Goal: Check status: Check status

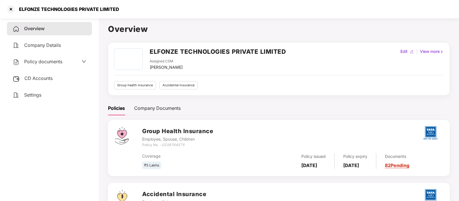
scroll to position [10, 0]
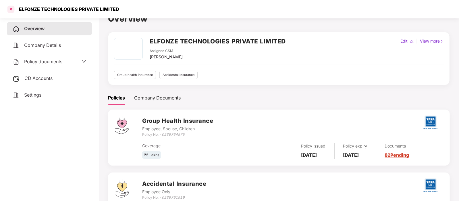
click at [13, 8] on div at bounding box center [10, 9] width 9 height 9
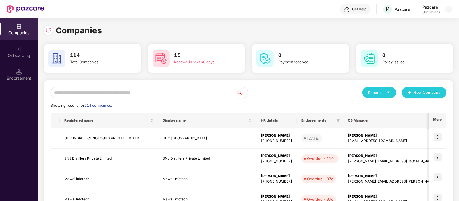
click at [131, 90] on input "text" at bounding box center [144, 92] width 186 height 11
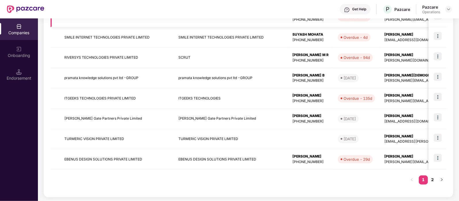
scroll to position [161, 0]
type input "**"
click at [98, 155] on td "EBENUS DESIGN SOLUTIONS PRIVATE LIMITED" at bounding box center [117, 160] width 114 height 20
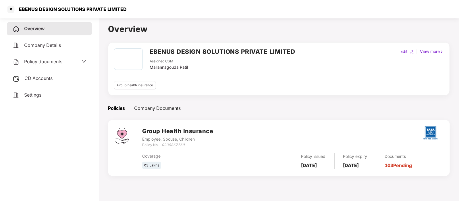
click at [45, 63] on span "Policy documents" at bounding box center [43, 62] width 38 height 6
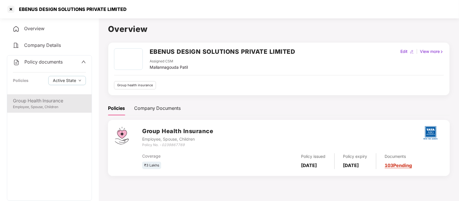
click at [50, 100] on div "Group Health Insurance" at bounding box center [49, 100] width 73 height 7
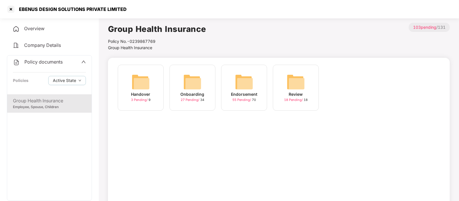
click at [253, 93] on div "Endorsement" at bounding box center [244, 94] width 26 height 6
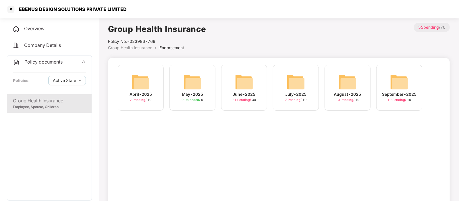
click at [389, 82] on div "September-2025 10 Pending / 10" at bounding box center [399, 88] width 46 height 46
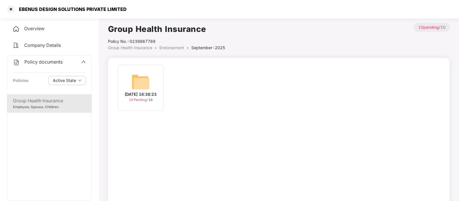
click at [141, 73] on img at bounding box center [141, 82] width 18 height 18
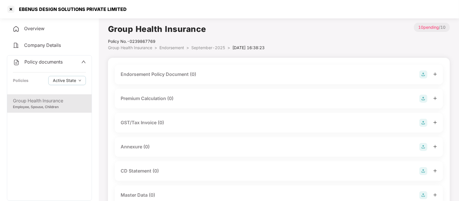
click at [174, 77] on div "Endorsement Policy Document (0)" at bounding box center [159, 74] width 76 height 7
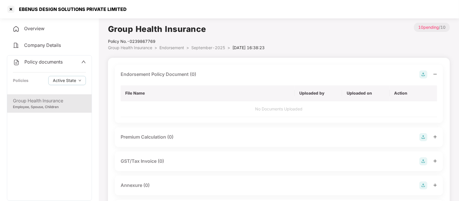
click at [422, 76] on img at bounding box center [423, 74] width 8 height 8
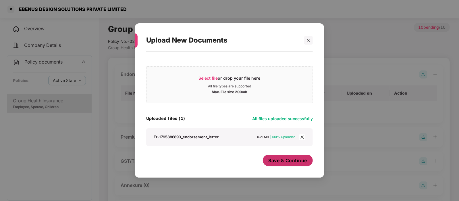
click at [281, 163] on span "Save & Continue" at bounding box center [287, 160] width 39 height 6
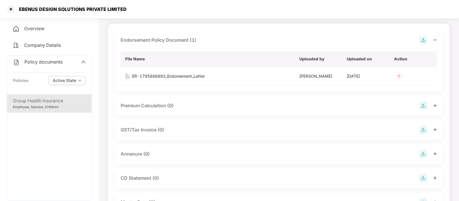
scroll to position [38, 0]
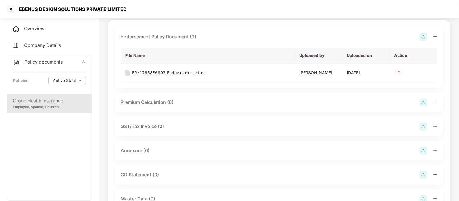
click at [252, 149] on div "Annexure (0)" at bounding box center [279, 150] width 316 height 8
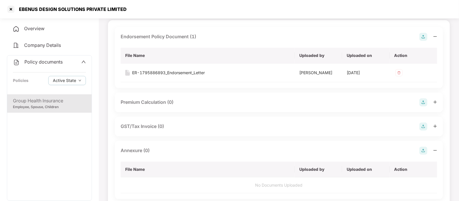
click at [424, 153] on img at bounding box center [423, 150] width 8 height 8
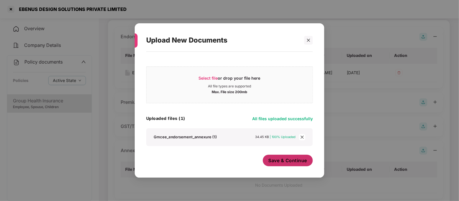
click at [298, 159] on span "Save & Continue" at bounding box center [287, 160] width 39 height 6
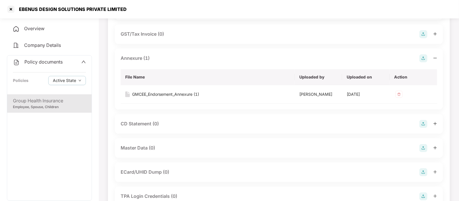
scroll to position [130, 0]
click at [272, 144] on div "Master Data (0)" at bounding box center [279, 147] width 316 height 8
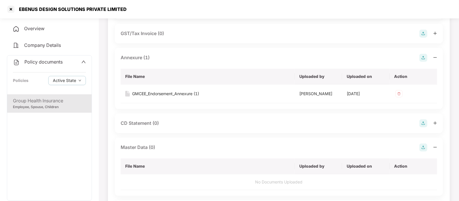
click at [426, 146] on img at bounding box center [423, 147] width 8 height 8
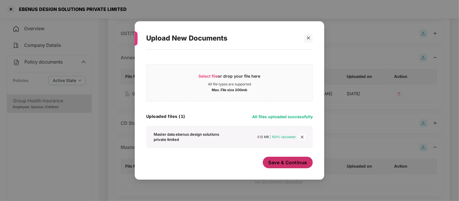
click at [288, 163] on span "Save & Continue" at bounding box center [287, 162] width 39 height 6
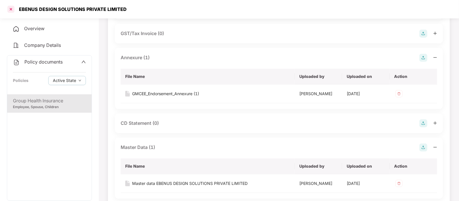
click at [9, 8] on div at bounding box center [10, 9] width 9 height 9
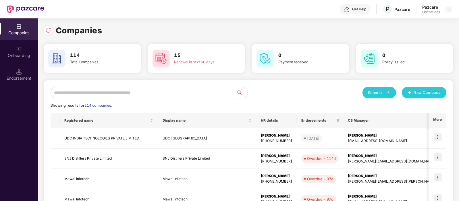
scroll to position [0, 0]
click at [86, 94] on input "text" at bounding box center [144, 92] width 186 height 11
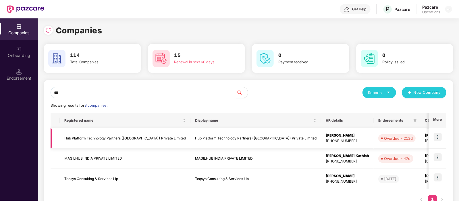
type input "***"
click at [94, 138] on td "Hub Platform Technology Partners ([GEOGRAPHIC_DATA]) Private Limited" at bounding box center [125, 138] width 131 height 20
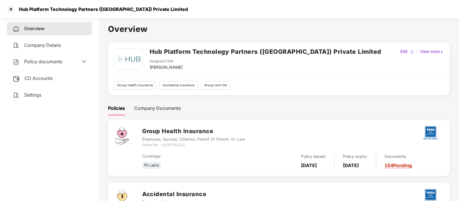
click at [33, 61] on span "Policy documents" at bounding box center [43, 62] width 38 height 6
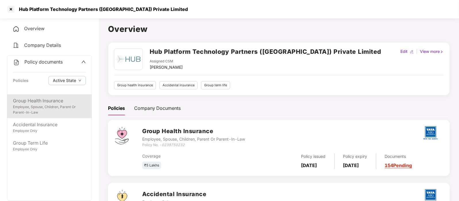
click at [53, 105] on div "Employee, Spouse, Children, Parent Or Parent-In-Law" at bounding box center [49, 109] width 73 height 11
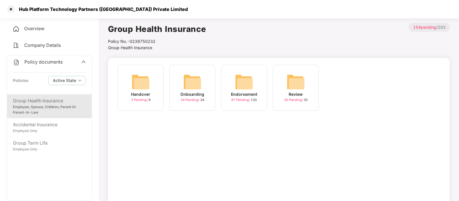
click at [245, 82] on img at bounding box center [244, 82] width 18 height 18
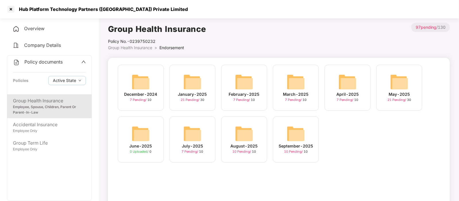
click at [287, 130] on img at bounding box center [296, 133] width 18 height 18
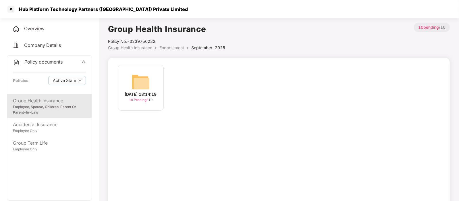
click at [146, 75] on img at bounding box center [141, 82] width 18 height 18
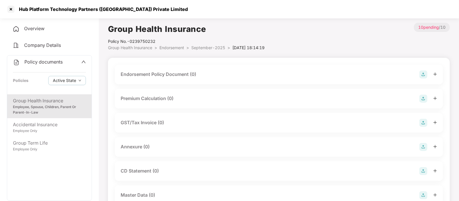
click at [425, 73] on img at bounding box center [423, 74] width 8 height 8
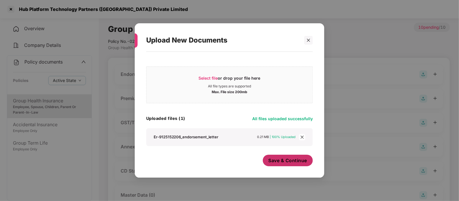
click at [286, 160] on span "Save & Continue" at bounding box center [287, 160] width 39 height 6
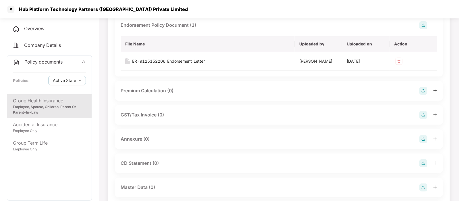
scroll to position [49, 0]
click at [422, 136] on img at bounding box center [423, 139] width 8 height 8
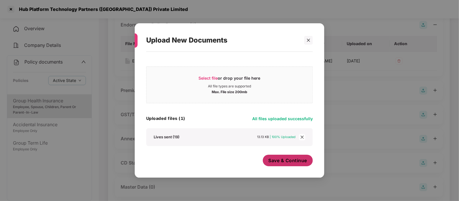
click at [284, 157] on span "Save & Continue" at bounding box center [287, 160] width 39 height 6
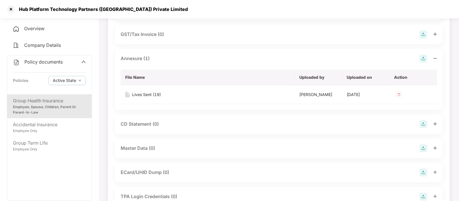
scroll to position [140, 0]
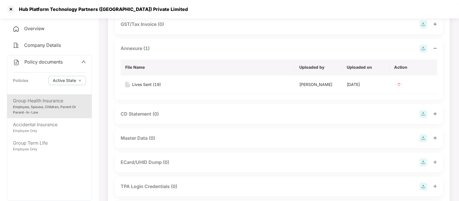
click at [172, 141] on div "Master Data (0)" at bounding box center [279, 138] width 316 height 8
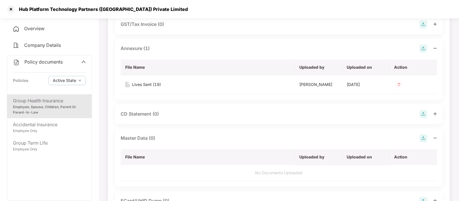
click at [422, 138] on img at bounding box center [423, 138] width 8 height 8
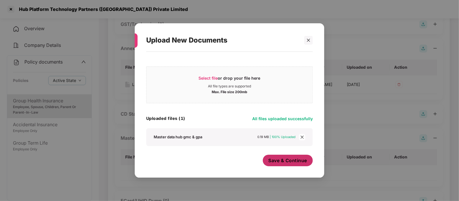
click at [299, 158] on span "Save & Continue" at bounding box center [287, 160] width 39 height 6
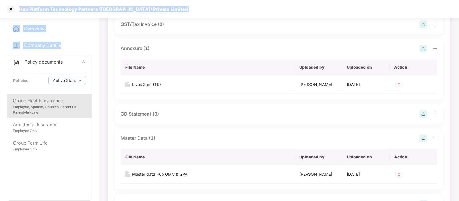
drag, startPoint x: 10, startPoint y: 9, endPoint x: 93, endPoint y: 45, distance: 90.3
click at [90, 44] on div "Company Details" at bounding box center [49, 45] width 85 height 13
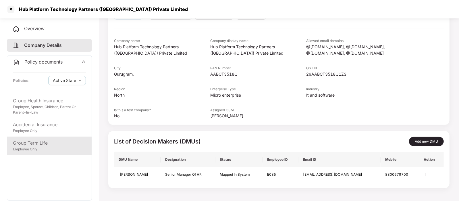
scroll to position [50, 0]
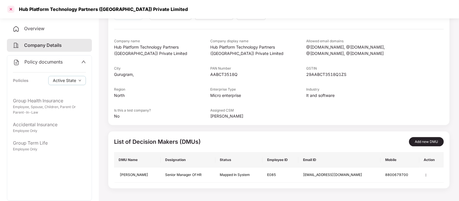
click at [10, 9] on div at bounding box center [10, 9] width 9 height 9
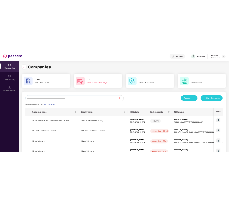
scroll to position [0, 0]
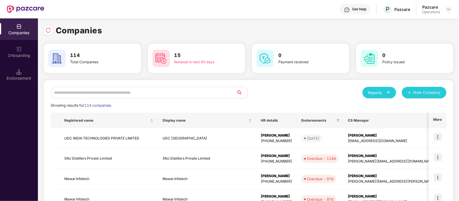
click at [80, 92] on input "text" at bounding box center [144, 92] width 186 height 11
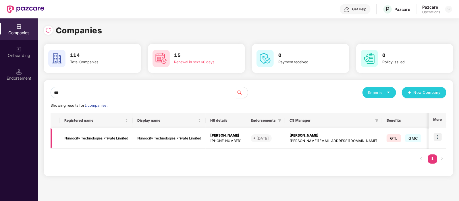
type input "***"
click at [80, 136] on td "Numocity Technologies Private Limited" at bounding box center [96, 138] width 73 height 20
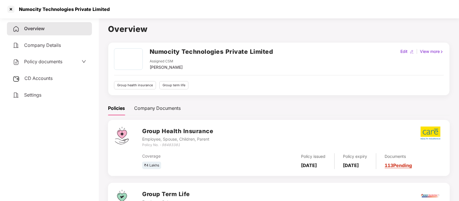
click at [34, 61] on span "Policy documents" at bounding box center [43, 62] width 38 height 6
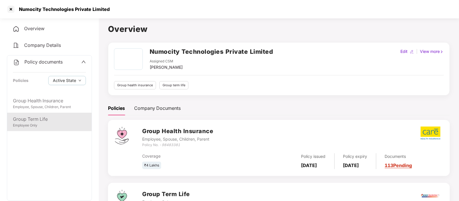
click at [32, 123] on div "Employee Only" at bounding box center [49, 125] width 73 height 5
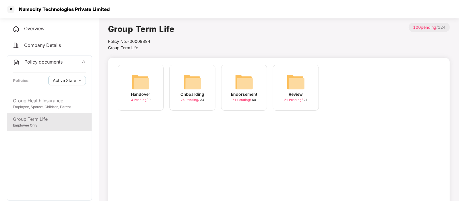
click at [246, 95] on div "Endorsement" at bounding box center [244, 94] width 26 height 6
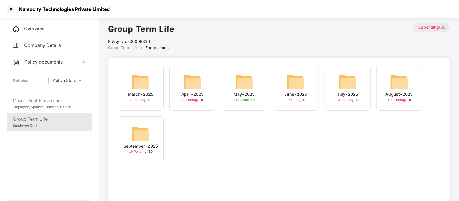
click at [151, 150] on div "10 Pending / 10" at bounding box center [141, 151] width 24 height 5
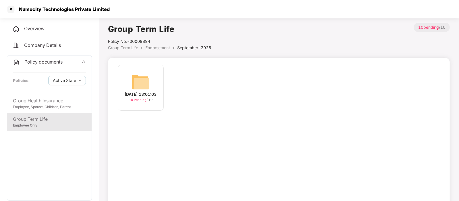
click at [145, 75] on img at bounding box center [141, 82] width 18 height 18
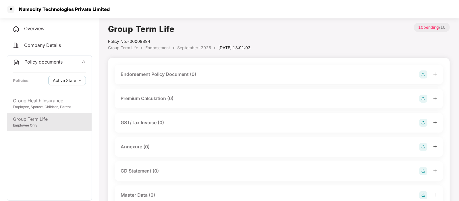
click at [186, 78] on div "Endorsement Policy Document (0)" at bounding box center [279, 74] width 316 height 8
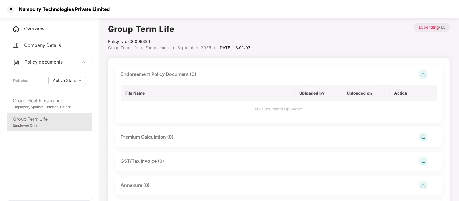
click at [421, 77] on img at bounding box center [423, 74] width 8 height 8
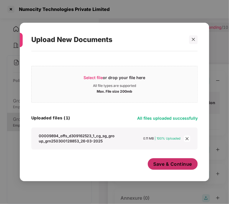
click at [180, 162] on span "Save & Continue" at bounding box center [173, 164] width 39 height 6
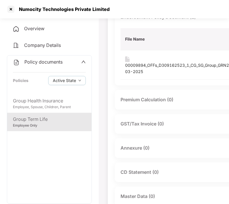
scroll to position [58, 0]
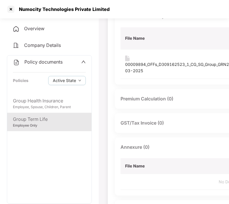
scroll to position [58, 146]
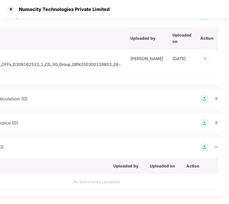
click at [201, 147] on img at bounding box center [205, 147] width 8 height 8
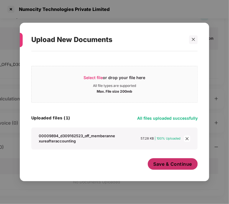
click at [175, 166] on span "Save & Continue" at bounding box center [173, 164] width 39 height 6
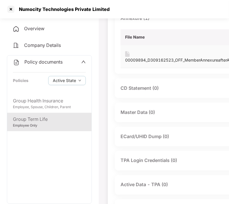
scroll to position [187, 0]
click at [147, 115] on div "Master Data (0)" at bounding box center [138, 111] width 34 height 7
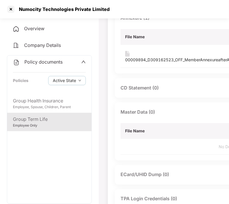
scroll to position [187, 146]
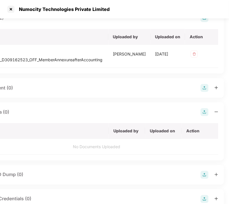
click at [201, 116] on img at bounding box center [205, 112] width 8 height 8
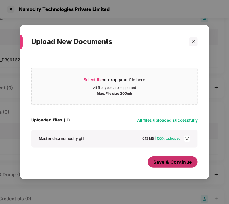
click at [172, 164] on span "Save & Continue" at bounding box center [173, 162] width 39 height 6
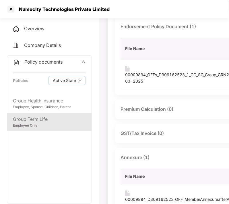
scroll to position [0, 0]
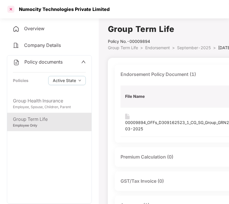
click at [9, 9] on div at bounding box center [10, 9] width 9 height 9
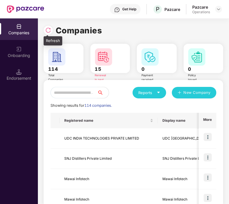
click at [48, 30] on img at bounding box center [48, 30] width 6 height 6
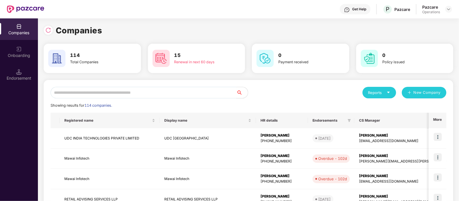
click at [109, 90] on input "text" at bounding box center [144, 92] width 186 height 11
paste input "**********"
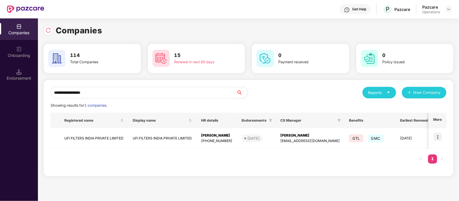
type input "**********"
click at [98, 140] on td "UFI FILTERS INDIA PRIVATE LIMITED" at bounding box center [94, 138] width 68 height 20
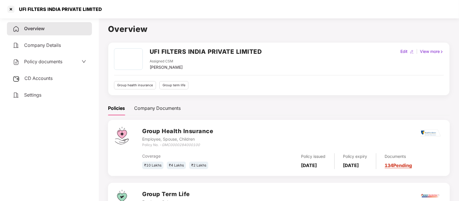
click at [38, 63] on span "Policy documents" at bounding box center [43, 62] width 38 height 6
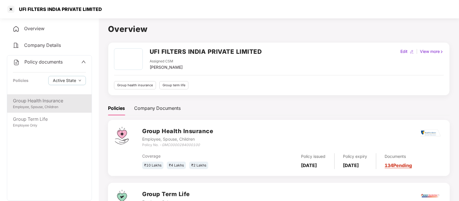
click at [48, 104] on div "Group Health Insurance" at bounding box center [49, 100] width 73 height 7
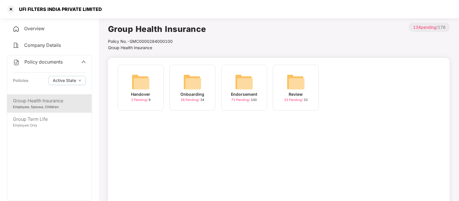
click at [245, 88] on img at bounding box center [244, 82] width 18 height 18
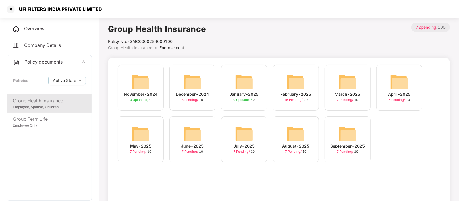
click at [349, 138] on img at bounding box center [347, 133] width 18 height 18
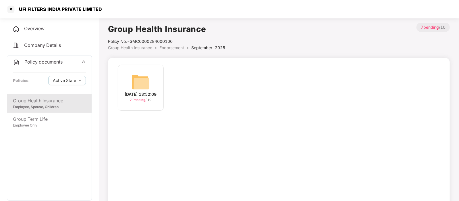
click at [155, 91] on div "[DATE] 13:52:09" at bounding box center [141, 94] width 32 height 6
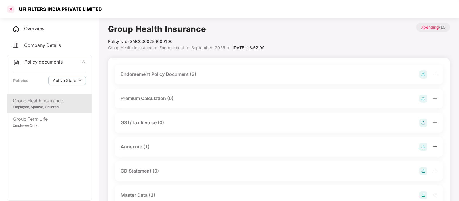
click at [10, 9] on div at bounding box center [10, 9] width 9 height 9
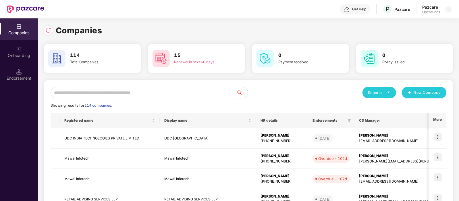
click at [90, 90] on input "text" at bounding box center [144, 92] width 186 height 11
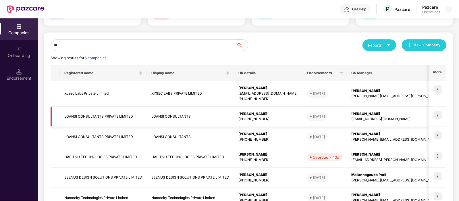
scroll to position [86, 0]
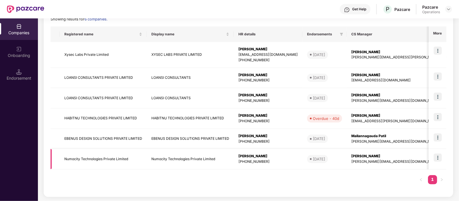
type input "**"
click at [92, 161] on td "Numocity Technologies Private Limited" at bounding box center [103, 159] width 87 height 20
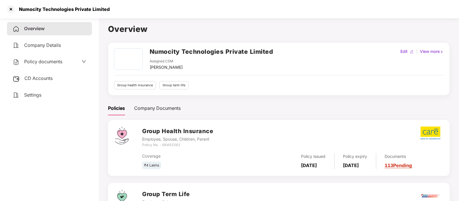
click at [41, 64] on span "Policy documents" at bounding box center [43, 62] width 38 height 6
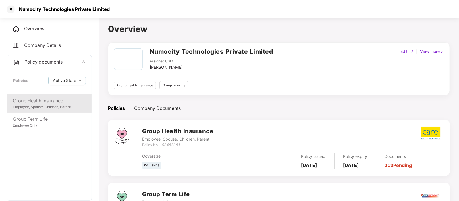
click at [69, 105] on div "Employee, Spouse, Children, Parent" at bounding box center [49, 106] width 73 height 5
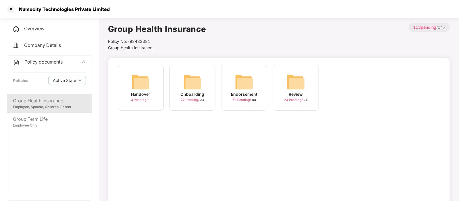
click at [233, 87] on div "Endorsement 59 Pending / 80" at bounding box center [244, 88] width 46 height 46
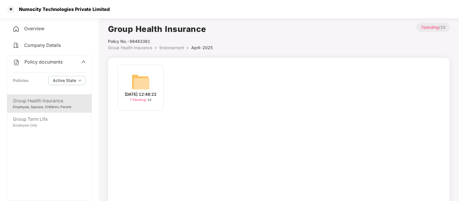
click at [175, 49] on span "Endorsement" at bounding box center [171, 47] width 25 height 5
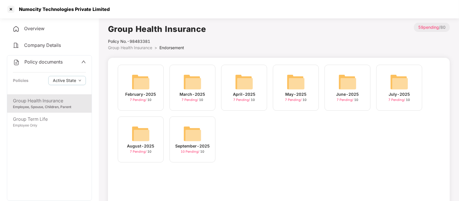
click at [188, 137] on img at bounding box center [192, 133] width 18 height 18
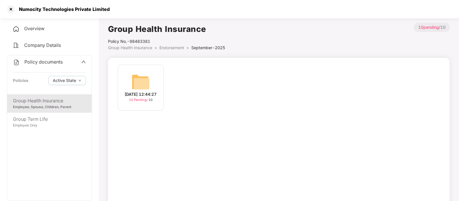
click at [188, 137] on div "[DATE] 12:44:27 10 Pending / 10" at bounding box center [279, 137] width 342 height 158
click at [140, 84] on img at bounding box center [141, 82] width 18 height 18
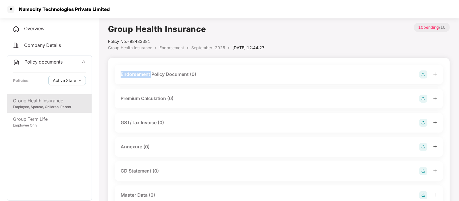
click at [140, 84] on div "Endorsement Policy Document (0)" at bounding box center [279, 75] width 328 height 20
click at [422, 74] on img at bounding box center [423, 74] width 8 height 8
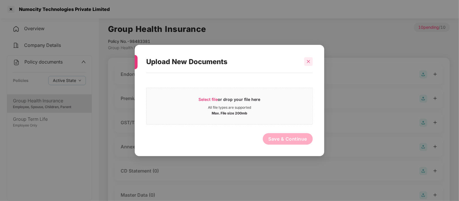
click at [307, 60] on icon "close" at bounding box center [308, 61] width 3 height 3
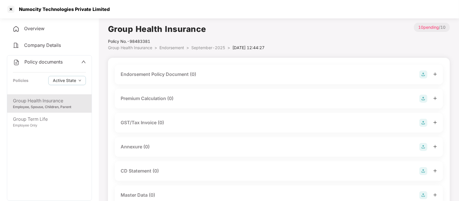
scroll to position [36, 0]
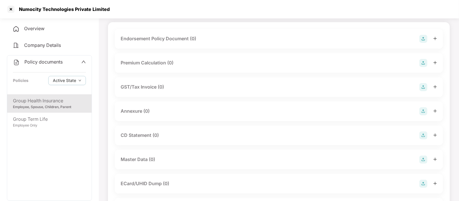
click at [423, 161] on img at bounding box center [423, 159] width 8 height 8
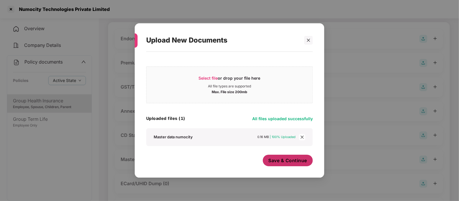
click at [296, 163] on span "Save & Continue" at bounding box center [287, 160] width 39 height 6
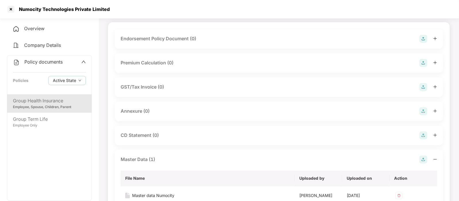
scroll to position [0, 0]
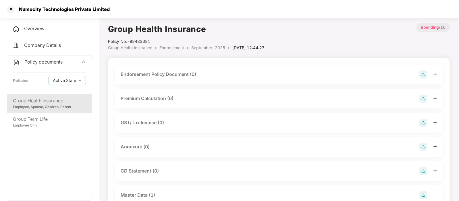
click at [423, 75] on img at bounding box center [423, 74] width 8 height 8
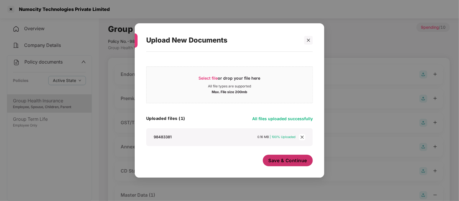
click at [282, 159] on span "Save & Continue" at bounding box center [287, 160] width 39 height 6
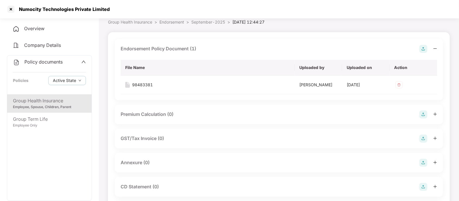
scroll to position [26, 0]
click at [256, 160] on div "Annexure (0)" at bounding box center [279, 162] width 316 height 8
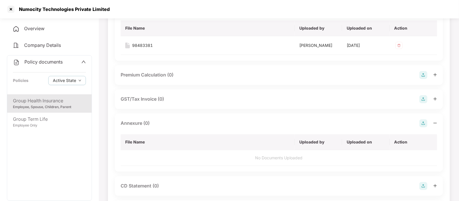
scroll to position [65, 0]
click at [422, 121] on img at bounding box center [423, 123] width 8 height 8
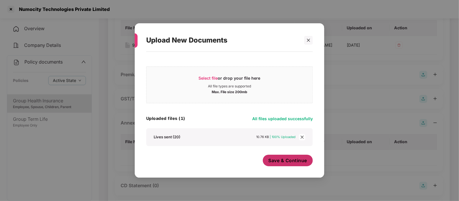
click at [285, 160] on span "Save & Continue" at bounding box center [287, 160] width 39 height 6
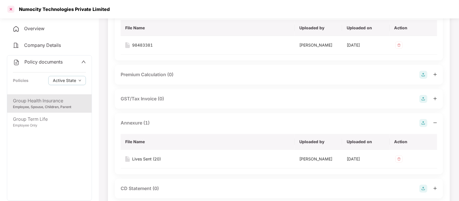
click at [10, 8] on div at bounding box center [10, 9] width 9 height 9
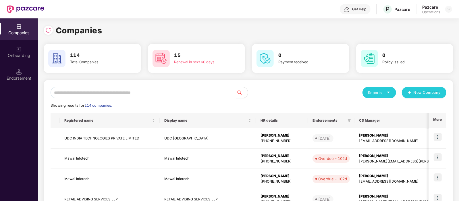
scroll to position [0, 0]
click at [74, 95] on input "text" at bounding box center [144, 92] width 186 height 11
paste input "**********"
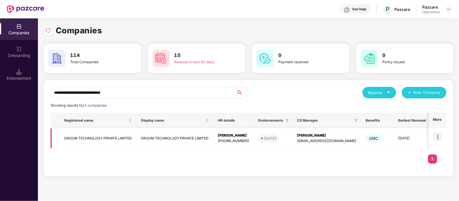
type input "**********"
click at [85, 135] on td "DROOM TECHNOLOGY PRIVATE LIMITED" at bounding box center [98, 138] width 77 height 20
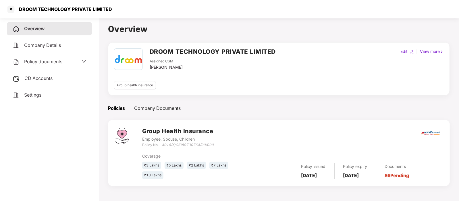
click at [46, 59] on span "Policy documents" at bounding box center [43, 62] width 38 height 6
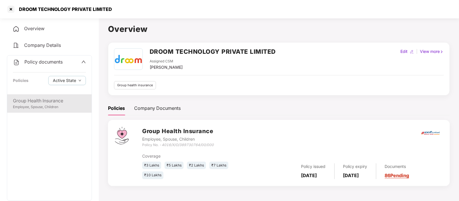
click at [37, 98] on div "Group Health Insurance" at bounding box center [49, 100] width 73 height 7
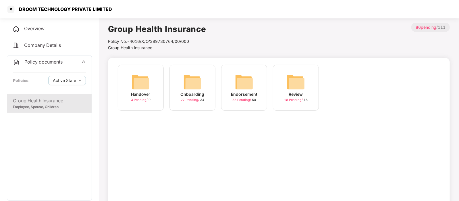
click at [230, 97] on div "Endorsement 38 Pending / 50" at bounding box center [244, 88] width 46 height 46
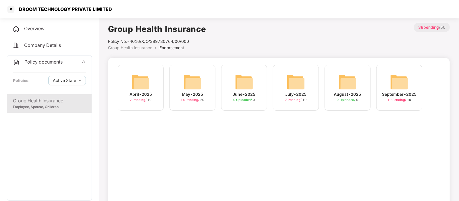
click at [403, 96] on div "September-2025" at bounding box center [399, 94] width 34 height 6
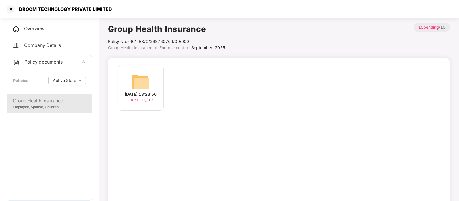
click at [152, 91] on div "[DATE] 18:23:56" at bounding box center [141, 94] width 32 height 6
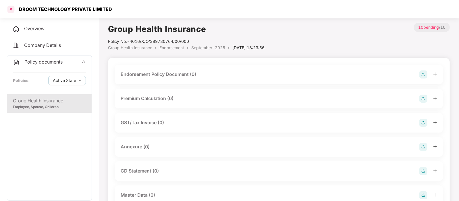
click at [8, 9] on div at bounding box center [10, 9] width 9 height 9
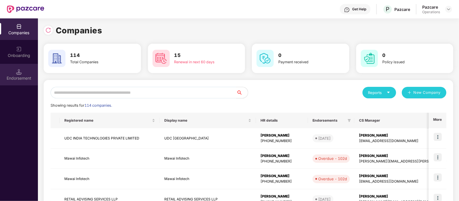
click at [18, 76] on div "Endorsement" at bounding box center [19, 78] width 38 height 6
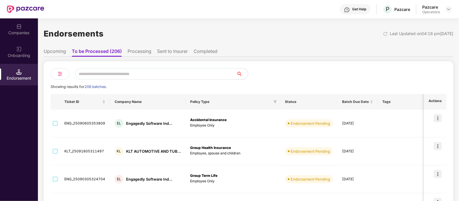
click at [118, 71] on input "text" at bounding box center [155, 73] width 161 height 11
paste input "**********"
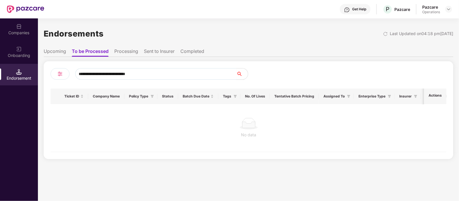
drag, startPoint x: 96, startPoint y: 74, endPoint x: 185, endPoint y: 70, distance: 88.8
click at [185, 70] on input "**********" at bounding box center [155, 73] width 161 height 11
type input "*****"
click at [129, 49] on li "Processing" at bounding box center [126, 52] width 24 height 8
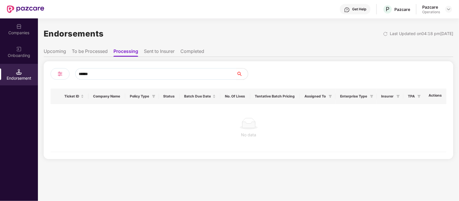
click at [113, 73] on input "*****" at bounding box center [155, 73] width 161 height 11
click at [170, 49] on li "Sent to Insurer" at bounding box center [159, 52] width 31 height 8
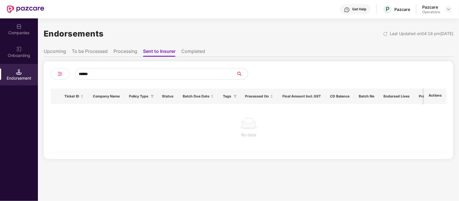
click at [190, 51] on li "Completed" at bounding box center [193, 52] width 24 height 8
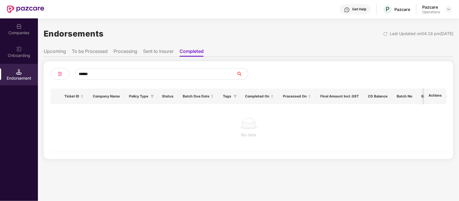
click at [59, 52] on li "Upcoming" at bounding box center [55, 52] width 22 height 8
click at [158, 50] on li "Sent to Insurer" at bounding box center [158, 52] width 31 height 8
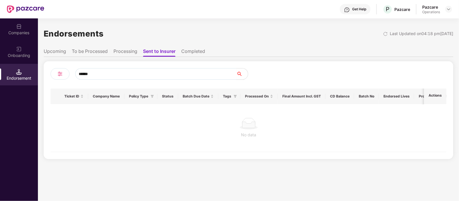
click at [118, 74] on input "*****" at bounding box center [155, 73] width 161 height 11
type input "*"
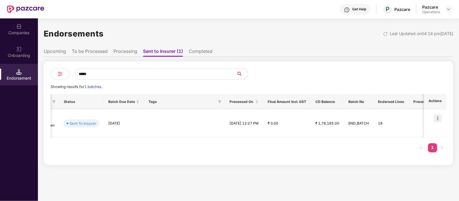
scroll to position [0, 198]
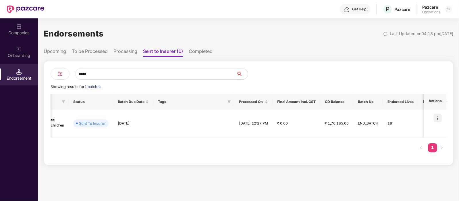
type input "*****"
click at [447, 9] on img at bounding box center [448, 9] width 5 height 5
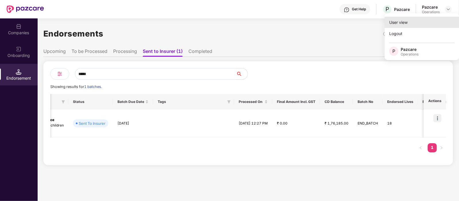
click at [409, 24] on div "User view" at bounding box center [421, 22] width 75 height 11
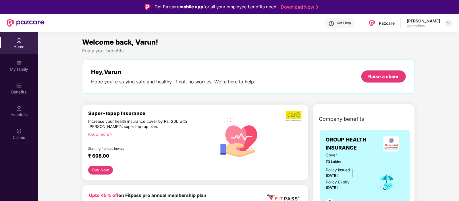
click at [447, 23] on img at bounding box center [448, 23] width 5 height 5
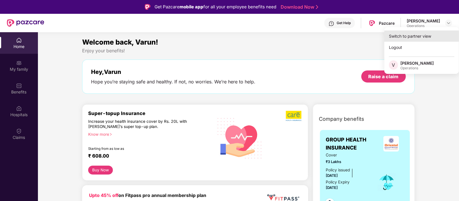
click at [403, 36] on div "Switch to partner view" at bounding box center [421, 35] width 75 height 11
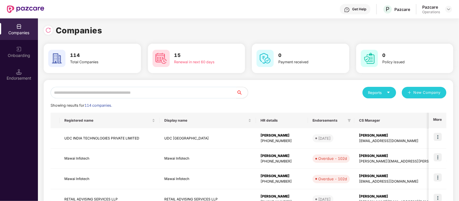
click at [103, 91] on input "text" at bounding box center [144, 92] width 186 height 11
paste input "********"
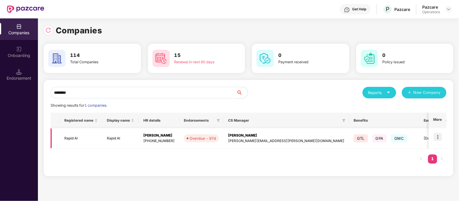
type input "********"
click at [77, 139] on td "Rapid AI" at bounding box center [81, 138] width 42 height 20
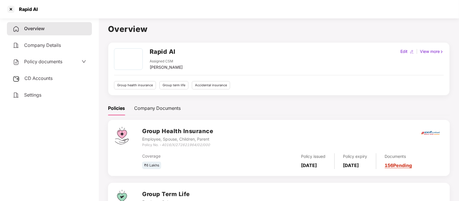
click at [40, 76] on span "CD Accounts" at bounding box center [38, 78] width 28 height 6
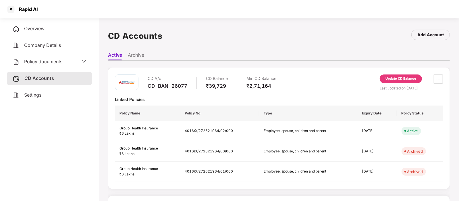
click at [43, 59] on span "Policy documents" at bounding box center [43, 62] width 38 height 6
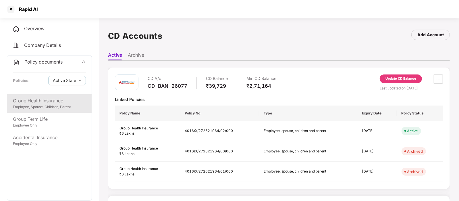
click at [45, 102] on div "Group Health Insurance" at bounding box center [49, 100] width 73 height 7
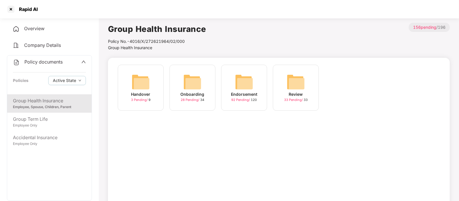
drag, startPoint x: 257, startPoint y: 97, endPoint x: 261, endPoint y: 98, distance: 3.9
click at [261, 98] on div "Endorsement 92 Pending / 120" at bounding box center [244, 88] width 46 height 46
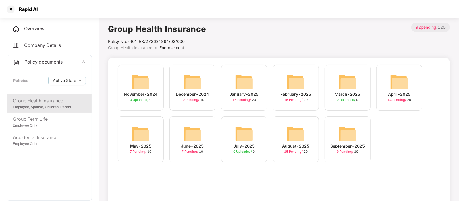
click at [348, 142] on img at bounding box center [347, 133] width 18 height 18
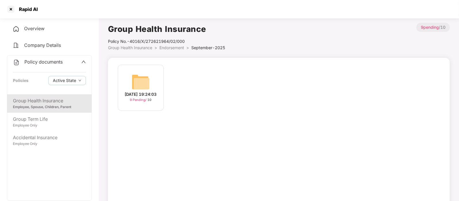
click at [133, 83] on img at bounding box center [141, 82] width 18 height 18
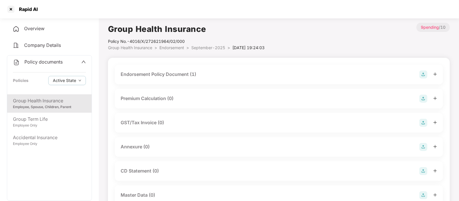
click at [217, 73] on div "Endorsement Policy Document (1)" at bounding box center [279, 74] width 316 height 8
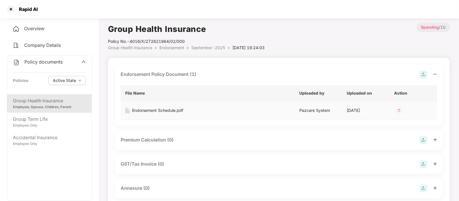
click at [158, 109] on div "Endorsement Schedule.pdf" at bounding box center [157, 110] width 51 height 6
click at [153, 110] on div "Endorsement Schedule.pdf" at bounding box center [157, 110] width 51 height 6
